Goal: Task Accomplishment & Management: Complete application form

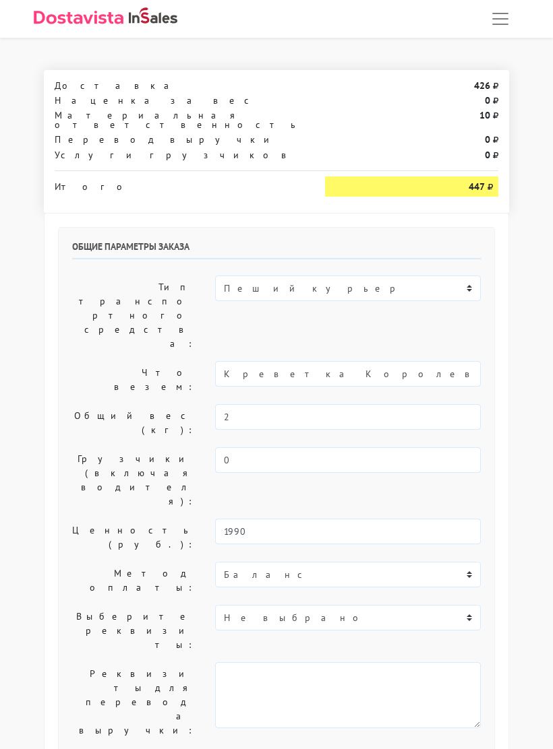
select select "09:00"
click at [478, 276] on select "Пеший курьер Легковой автомобиль Каблук (до 700 кг) Микроавтобус / портер (до […" at bounding box center [348, 289] width 266 height 26
select select "7"
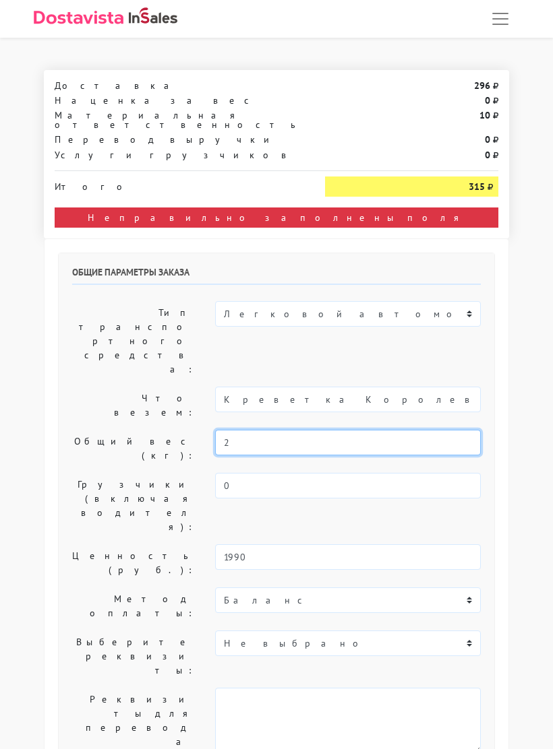
click at [266, 430] on input "2" at bounding box center [348, 443] width 266 height 26
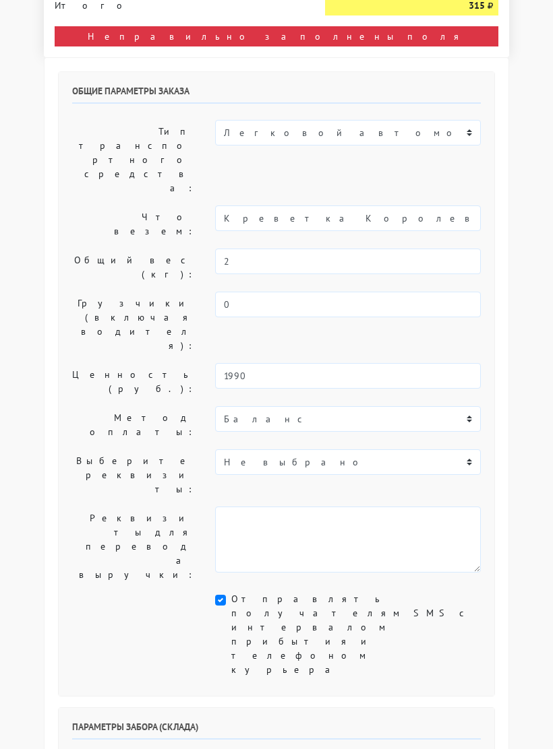
scroll to position [189, 0]
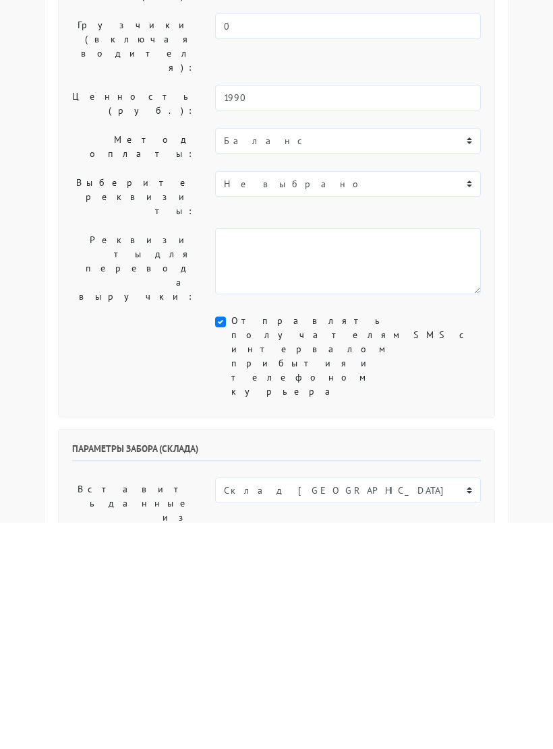
type input "[STREET_ADDRESS][PERSON_NAME]"
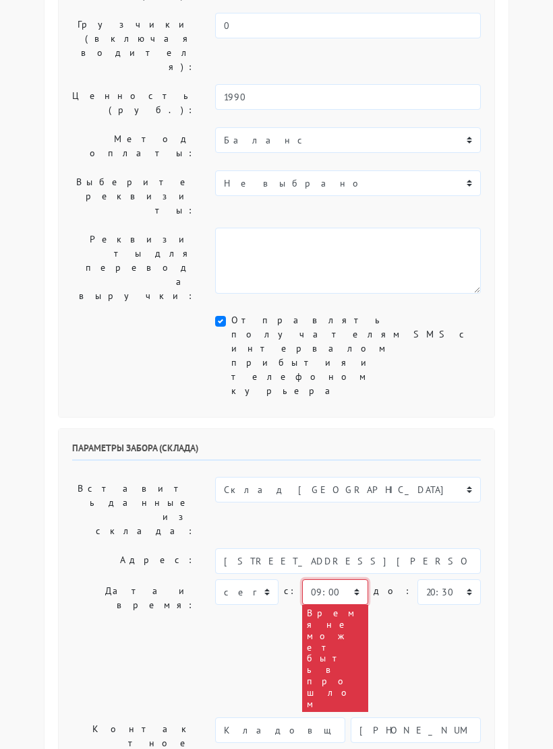
click at [346, 580] on select "00:00 00:30 01:00 01:30 02:00 02:30 03:00 03:30 04:00 04:30 05:00 05:30 06:00 0…" at bounding box center [335, 593] width 67 height 26
click at [356, 580] on select "00:00 00:30 01:00 01:30 02:00 02:30 03:00 03:30 04:00 04:30 05:00 05:30 06:00 0…" at bounding box center [335, 593] width 67 height 26
click at [263, 580] on select "[DATE] [DATE] [DATE] [DATE] [DATE] [DATE] [DATE] [DATE] [DATE]" at bounding box center [246, 593] width 63 height 26
click at [333, 580] on select "00:00 00:30 01:00 01:30 02:00 02:30 03:00 03:30 04:00 04:30 05:00 05:30 06:00 0…" at bounding box center [335, 593] width 67 height 26
click at [421, 580] on select "00:00 00:30 01:00 01:30 02:00 02:30 03:00 03:30 04:00 04:30 05:00 05:30 06:00 0…" at bounding box center [448, 593] width 63 height 26
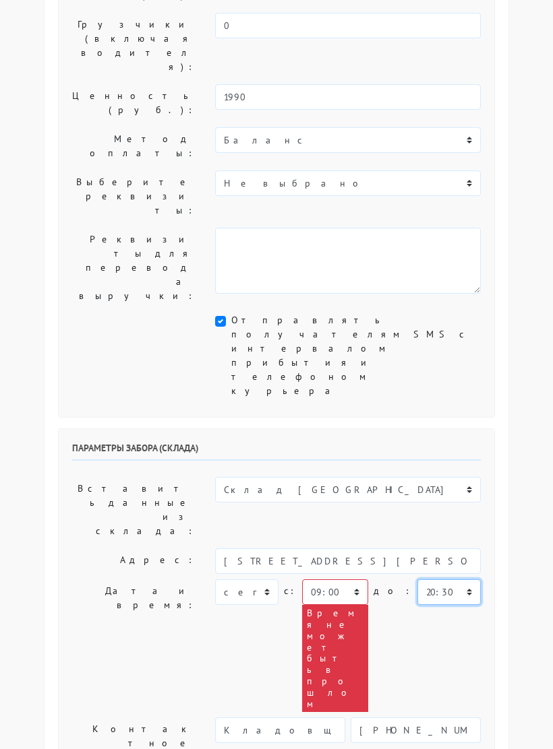
select select "15:00"
click at [356, 580] on select "00:00 00:30 01:00 01:30 02:00 02:30 03:00 03:30 04:00 04:30 05:00 05:30 06:00 0…" at bounding box center [335, 593] width 67 height 26
click at [352, 580] on select "00:00 00:30 01:00 01:30 02:00 02:30 03:00 03:30 04:00 04:30 05:00 05:30 06:00 0…" at bounding box center [335, 593] width 67 height 26
select select "11:30"
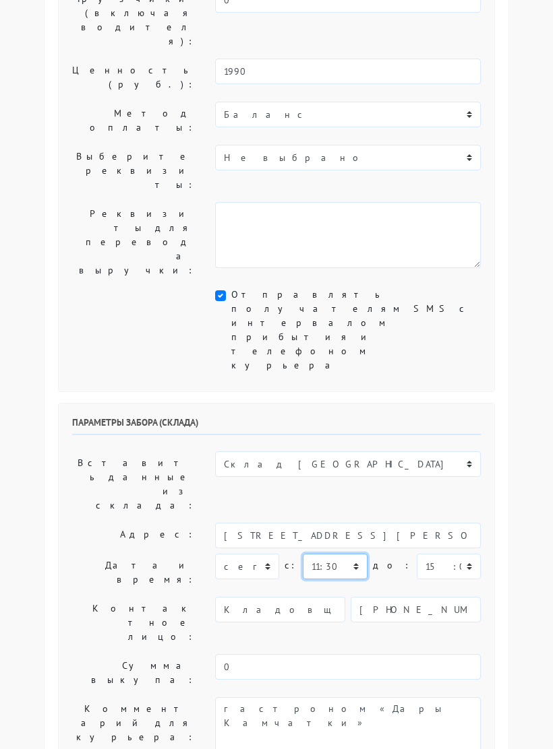
click at [354, 554] on select "00:00 00:30 01:00 01:30 02:00 02:30 03:00 03:30 04:00 04:30 05:00 05:30 06:00 0…" at bounding box center [335, 567] width 64 height 26
click at [310, 597] on input "Кладовщик" at bounding box center [280, 610] width 130 height 26
type input "[PERSON_NAME]"
type input "Администратор"
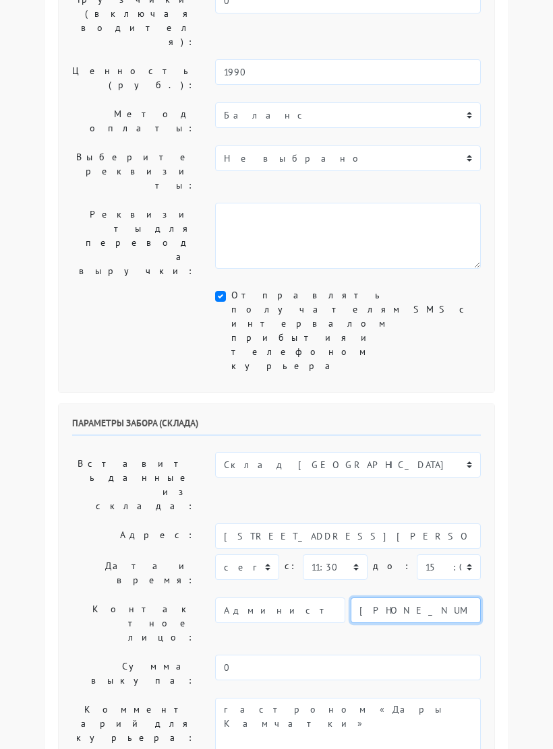
click at [462, 598] on input "[PHONE_NUMBER]" at bounding box center [415, 611] width 130 height 26
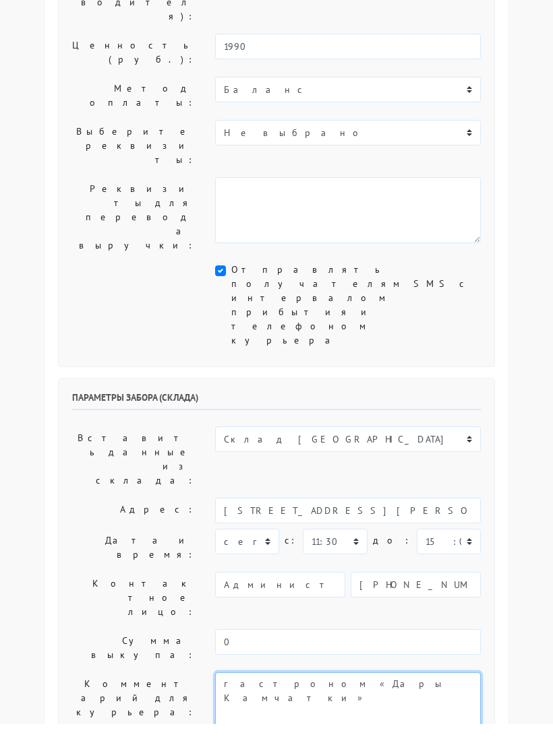
click at [365, 698] on textarea "гастроном «Дары Камчатки»" at bounding box center [348, 731] width 266 height 66
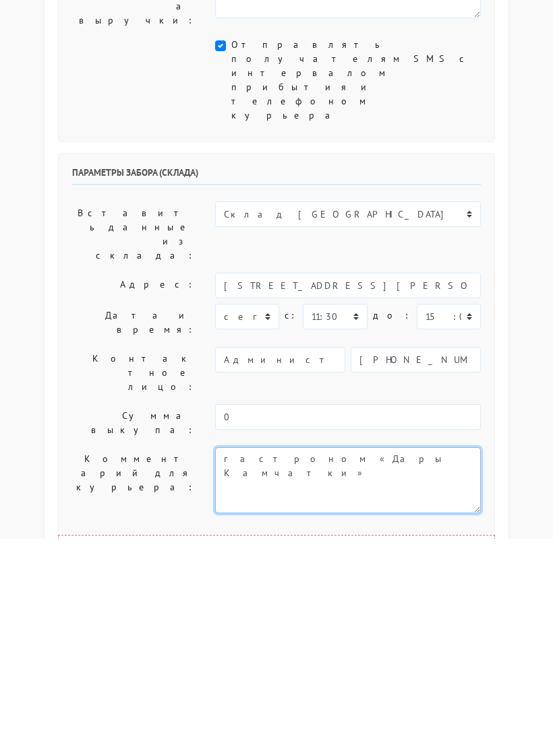
scroll to position [501, 0]
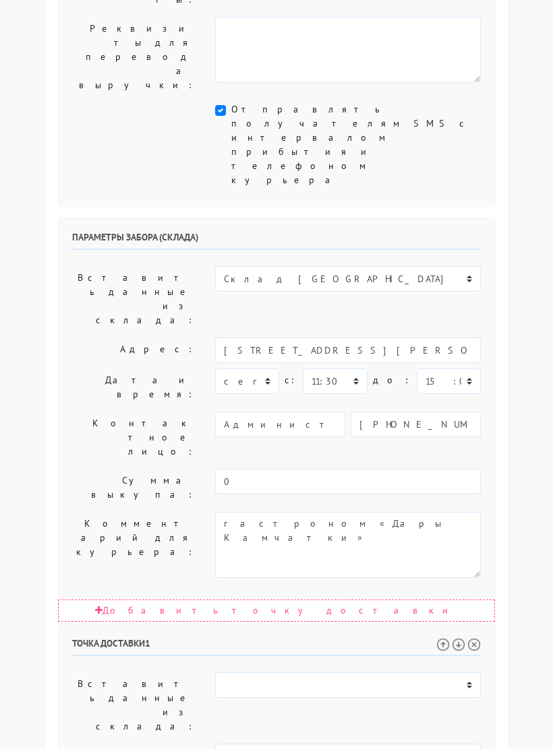
select select "11:30"
select select "15:00"
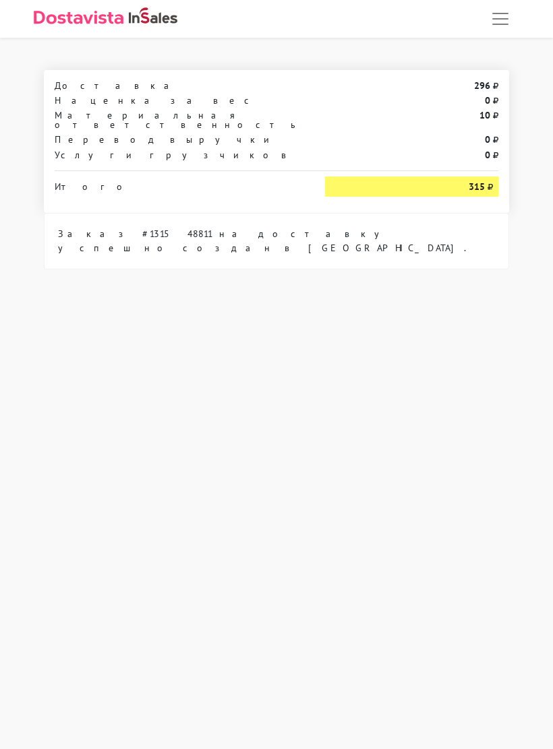
scroll to position [0, 0]
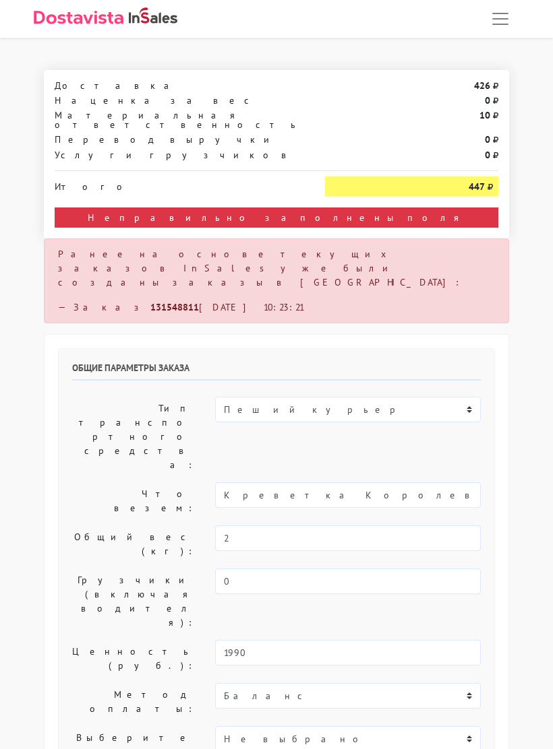
select select "09:00"
